Goal: Transaction & Acquisition: Purchase product/service

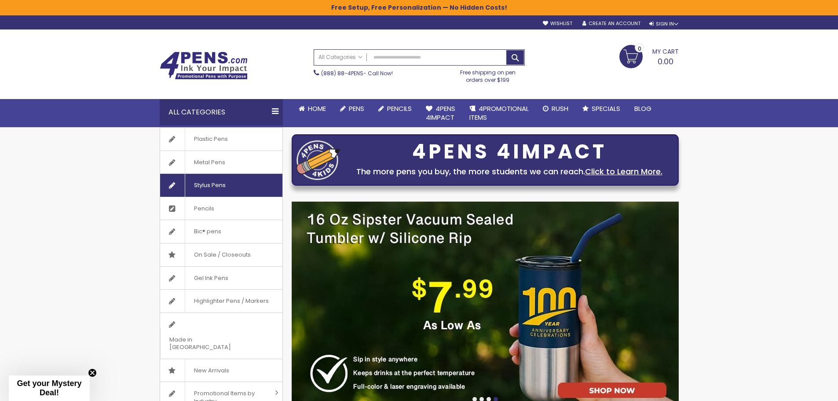
click at [232, 187] on span "Stylus Pens" at bounding box center [210, 185] width 50 height 23
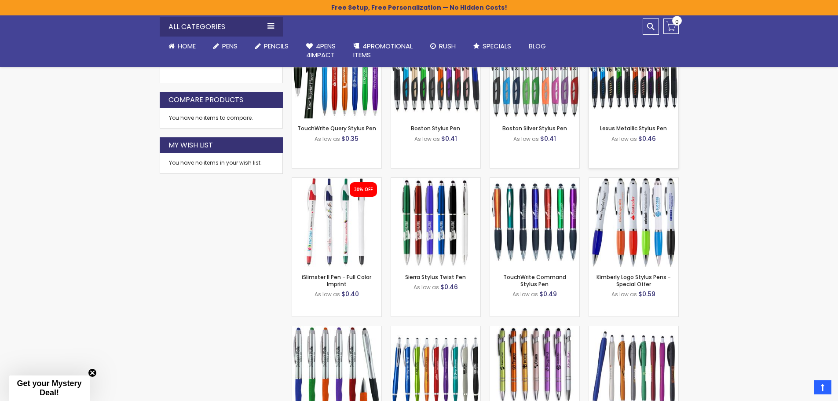
scroll to position [484, 0]
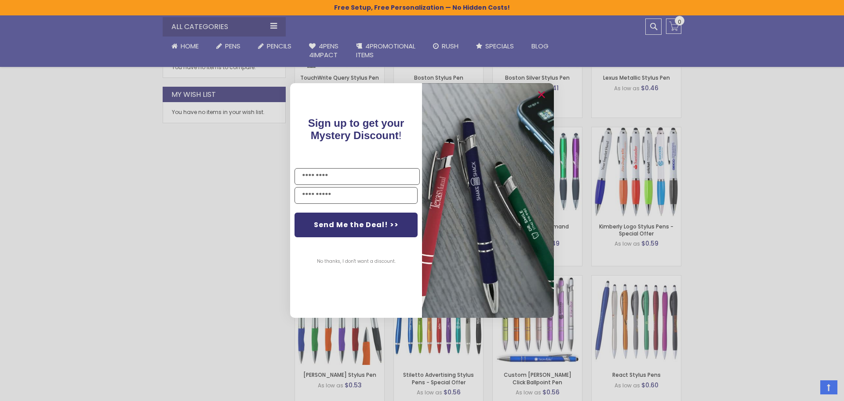
click at [361, 263] on button "No thanks, I don't want a discount." at bounding box center [357, 261] width 88 height 22
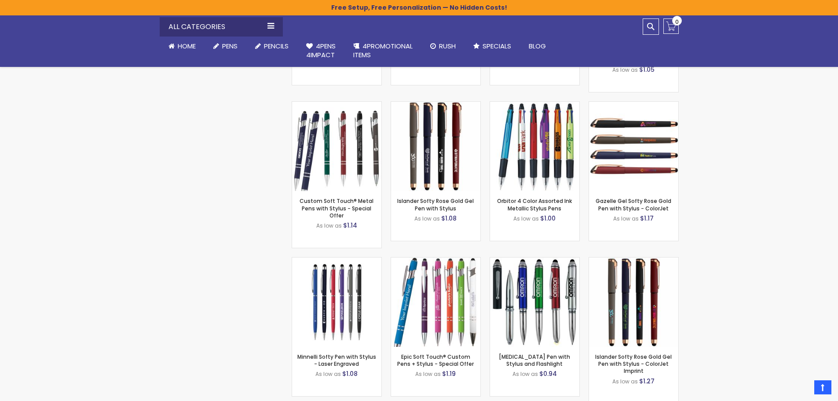
scroll to position [1979, 0]
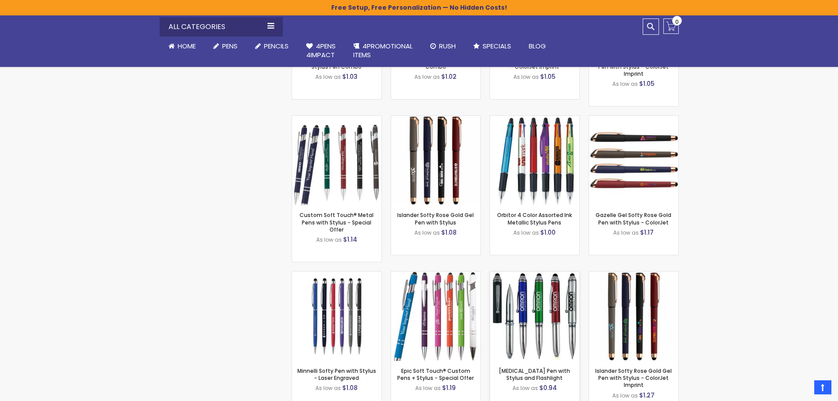
click at [533, 316] on img at bounding box center [534, 315] width 89 height 89
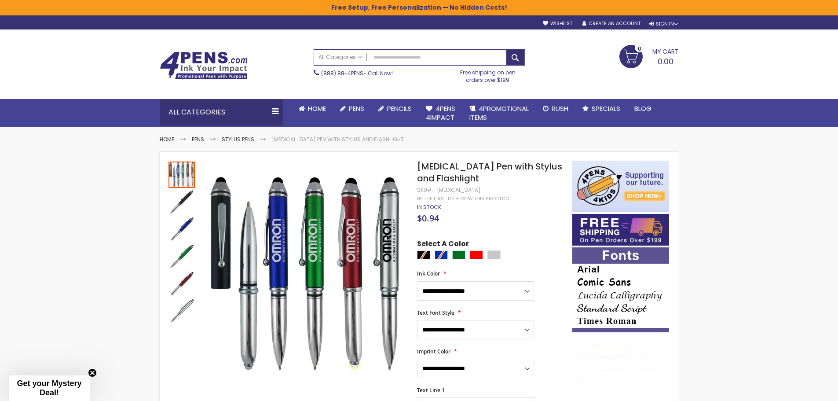
click at [247, 139] on link "Stylus Pens" at bounding box center [238, 138] width 33 height 7
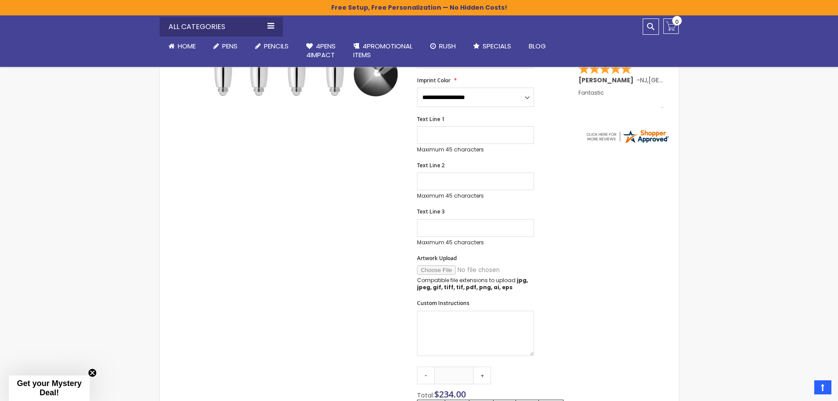
scroll to position [396, 0]
